Goal: Task Accomplishment & Management: Use online tool/utility

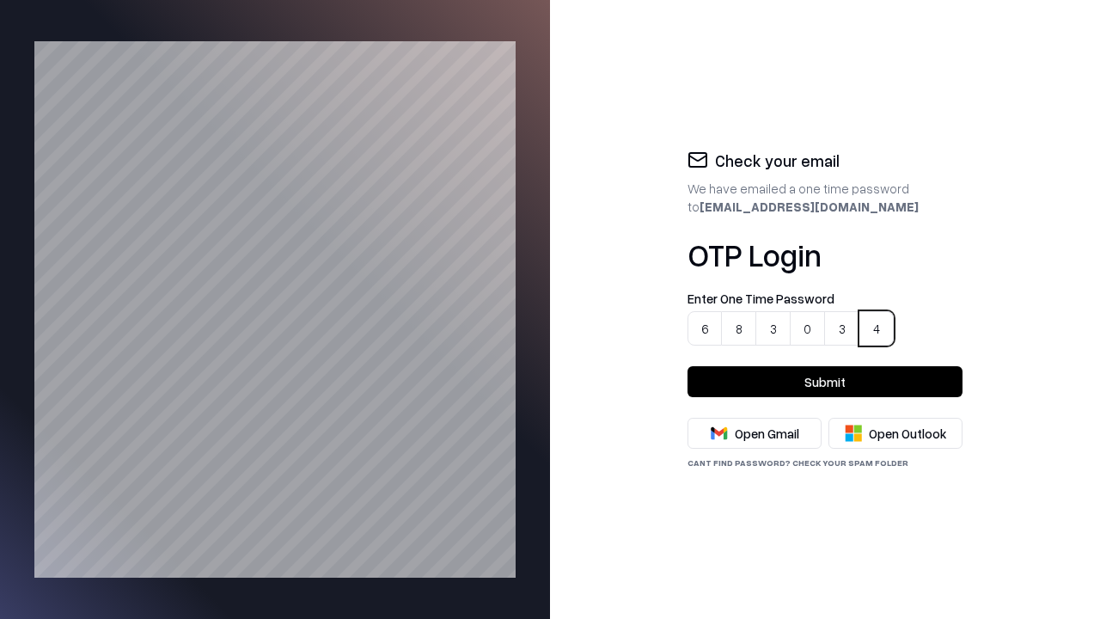
type input "******"
click at [825, 382] on button "Submit" at bounding box center [825, 381] width 275 height 31
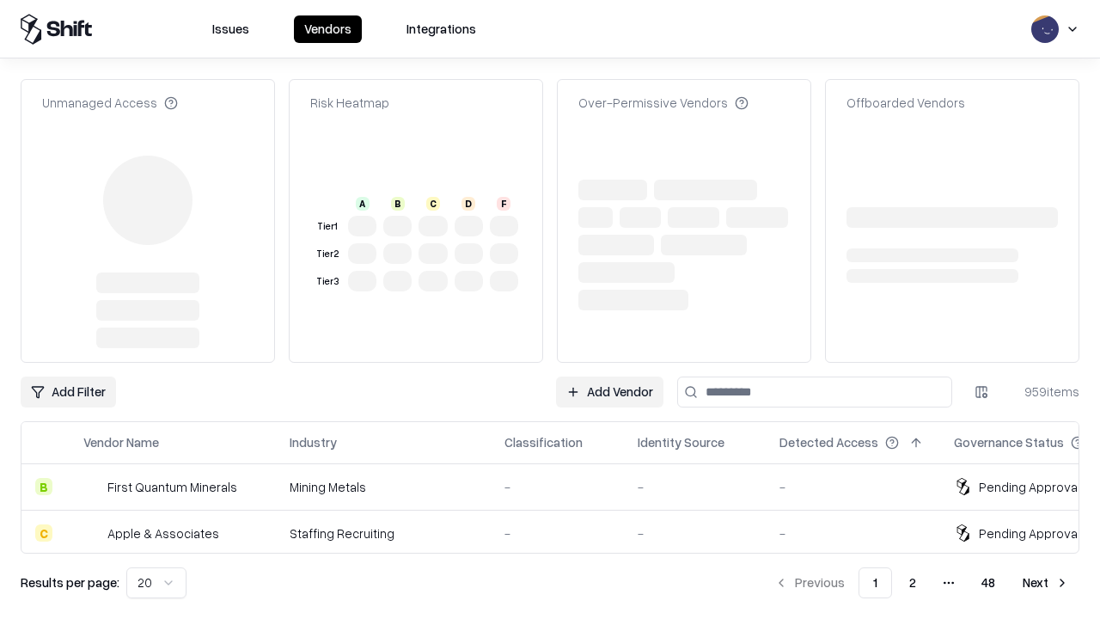
click at [610, 376] on link "Add Vendor" at bounding box center [609, 391] width 107 height 31
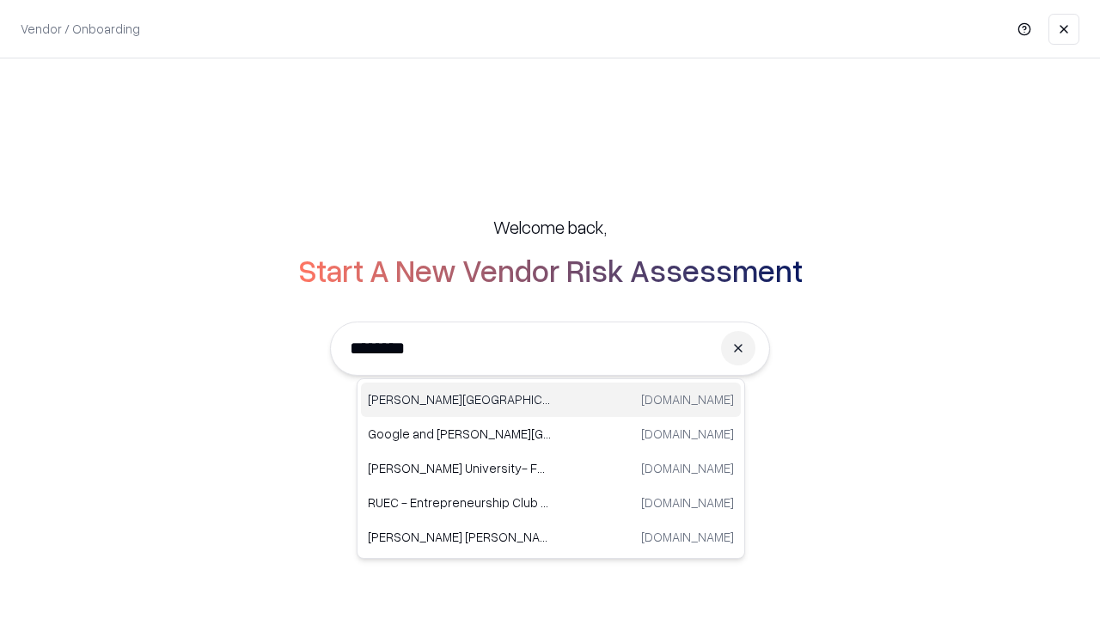
click at [551, 400] on div "Reichman University runi.ac.il" at bounding box center [551, 399] width 380 height 34
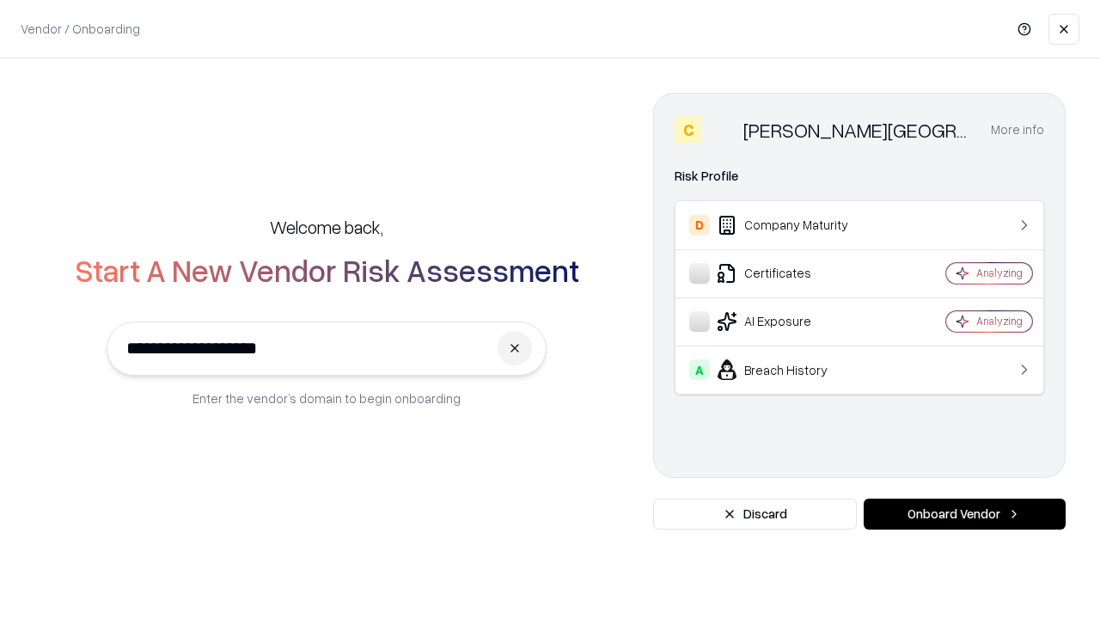
type input "**********"
click at [964, 514] on button "Onboard Vendor" at bounding box center [965, 513] width 202 height 31
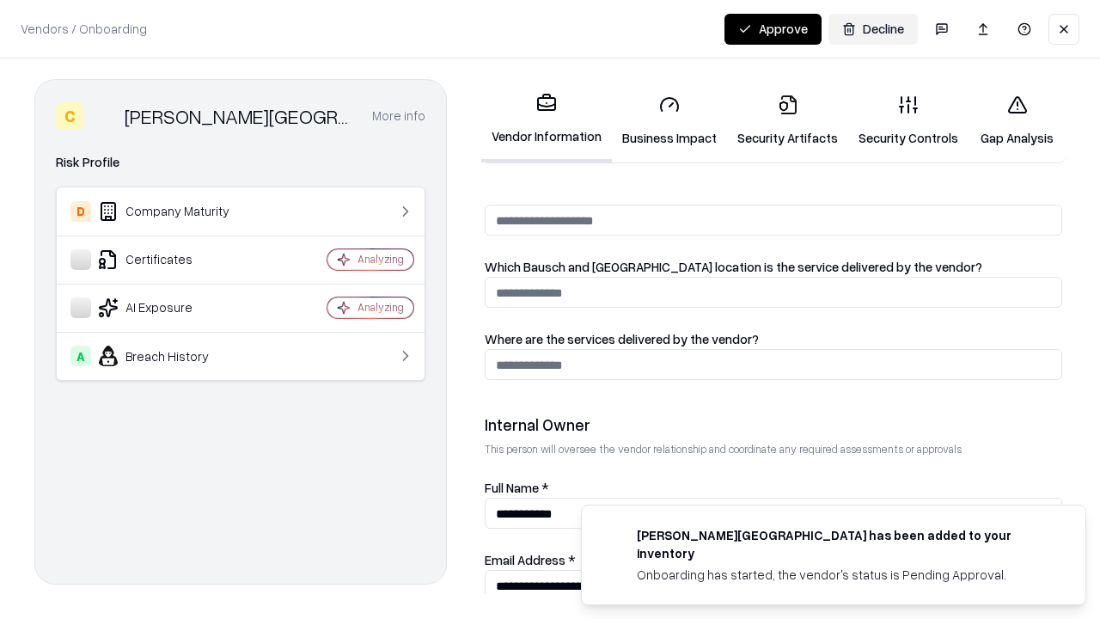
scroll to position [925, 0]
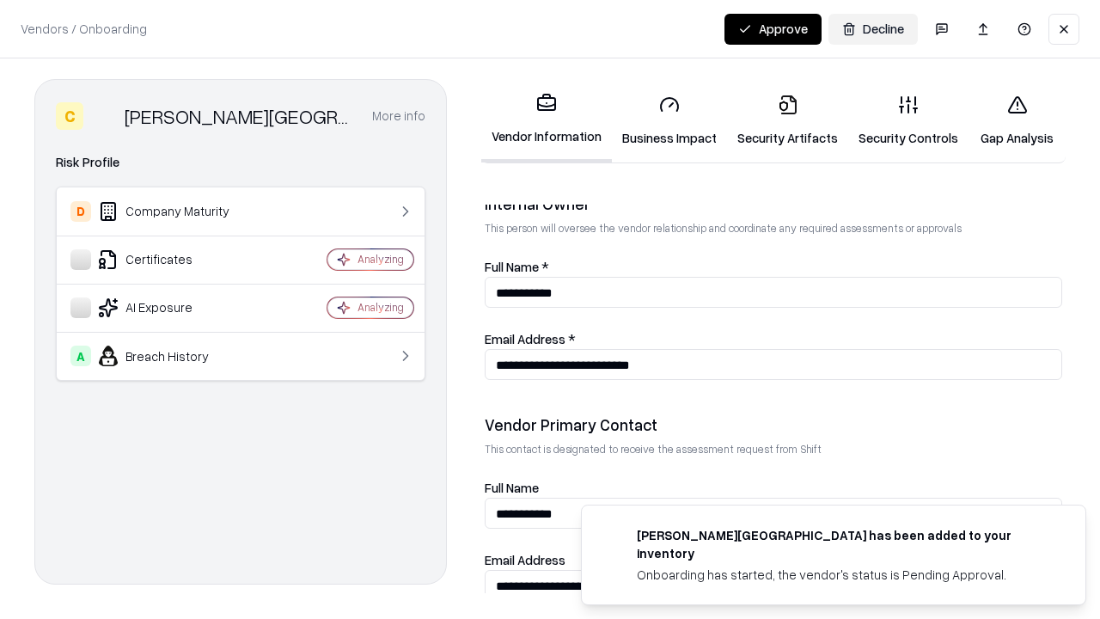
click at [663, 120] on link "Business Impact" at bounding box center [669, 121] width 115 height 80
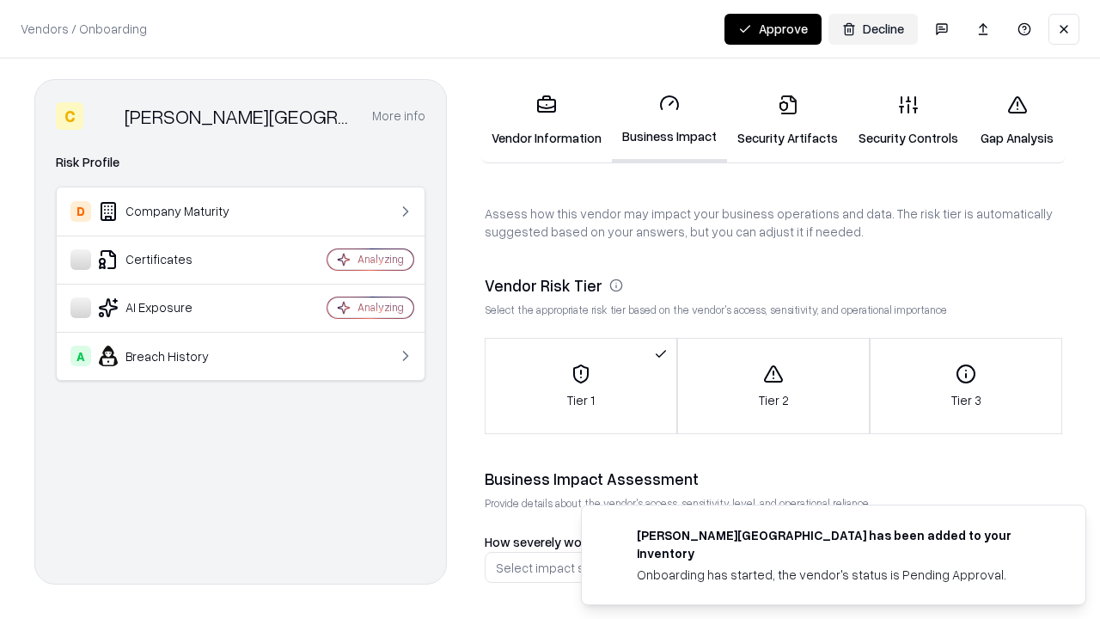
click at [778, 120] on link "Security Artifacts" at bounding box center [787, 121] width 121 height 80
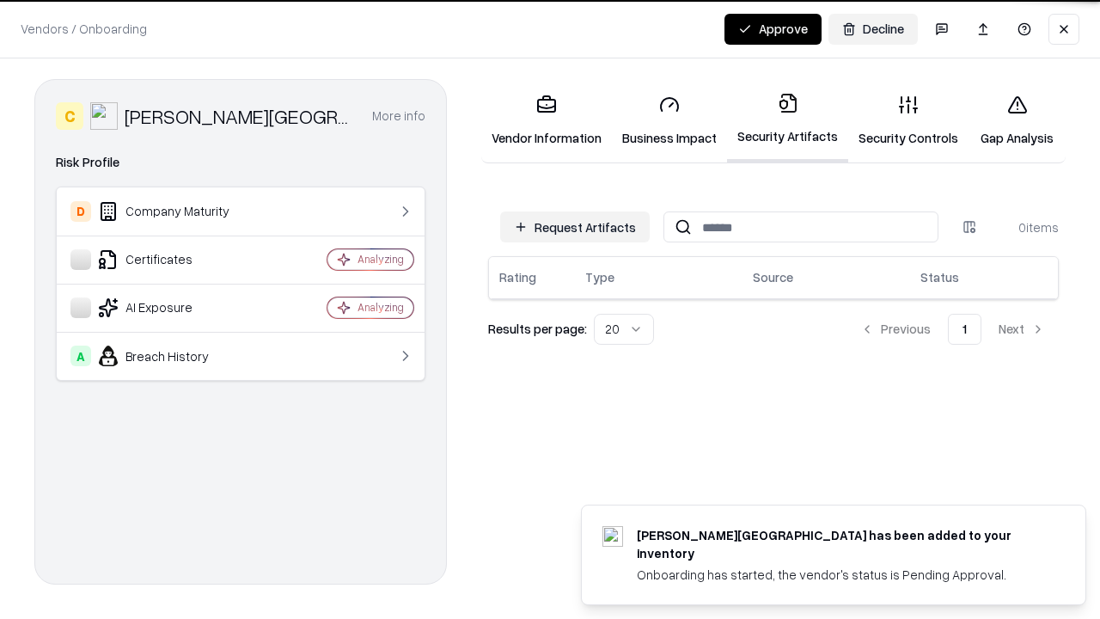
click at [578, 227] on button "Request Artifacts" at bounding box center [575, 226] width 150 height 31
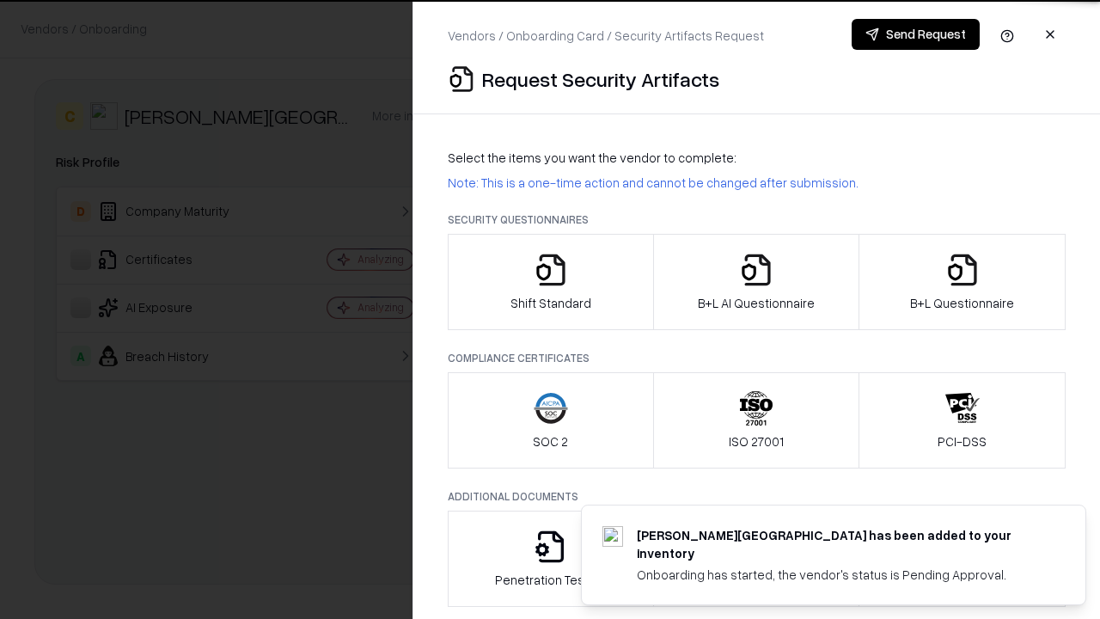
click at [550, 282] on icon "button" at bounding box center [551, 270] width 34 height 34
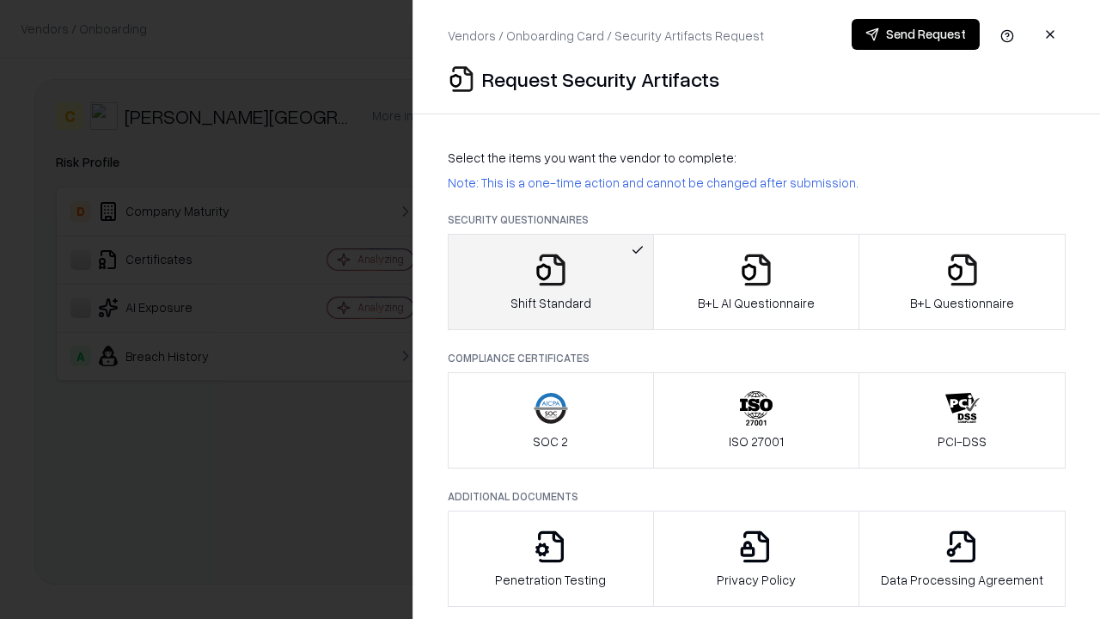
click at [916, 34] on button "Send Request" at bounding box center [916, 34] width 128 height 31
